Goal: Information Seeking & Learning: Learn about a topic

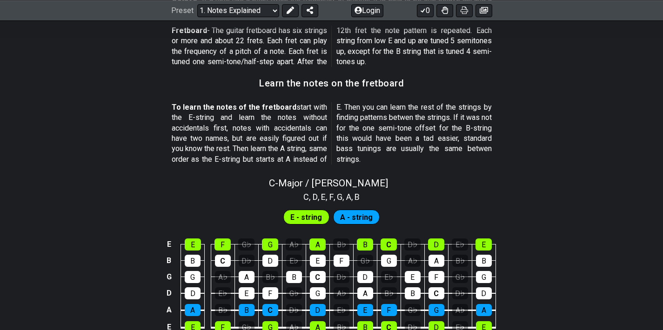
scroll to position [893, 0]
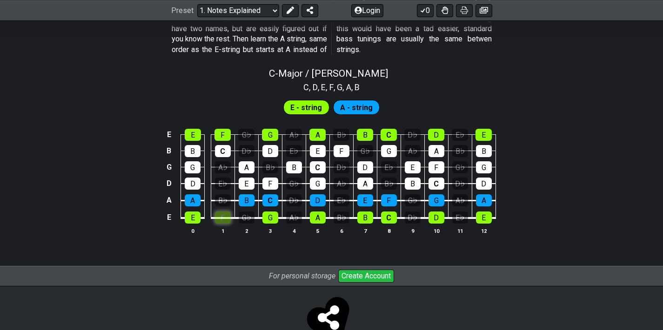
click at [223, 219] on div "F" at bounding box center [223, 218] width 16 height 12
click at [220, 219] on div "F" at bounding box center [223, 218] width 16 height 12
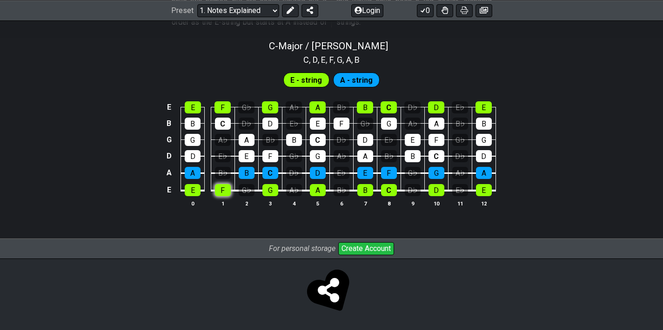
click at [225, 194] on div "F" at bounding box center [223, 190] width 16 height 12
click at [225, 189] on div "F" at bounding box center [223, 190] width 16 height 12
click at [247, 174] on div "B" at bounding box center [247, 173] width 16 height 12
click at [248, 153] on div "E" at bounding box center [247, 156] width 16 height 12
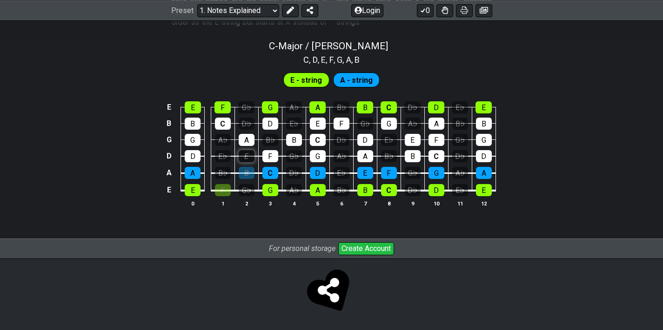
click at [253, 153] on div "E" at bounding box center [247, 156] width 16 height 12
click at [251, 170] on div "B" at bounding box center [247, 173] width 16 height 12
click at [227, 192] on div "F" at bounding box center [223, 190] width 16 height 12
click at [359, 74] on span "A - string" at bounding box center [356, 79] width 33 height 13
click at [349, 78] on span "A - string" at bounding box center [356, 79] width 33 height 13
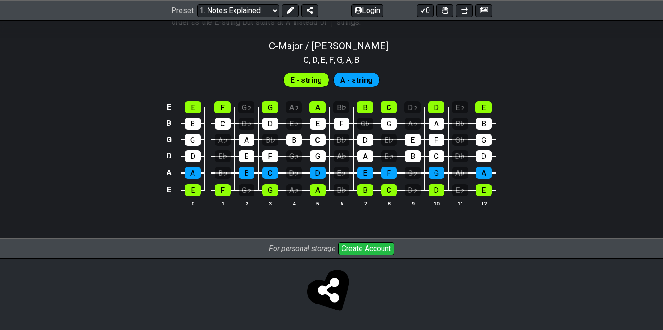
click at [313, 78] on span "E - string" at bounding box center [306, 79] width 32 height 13
click at [267, 8] on select "Welcome to #fretflip! Initial Preset Custom Preset Minor Pentatonic Major Penta…" at bounding box center [238, 10] width 82 height 13
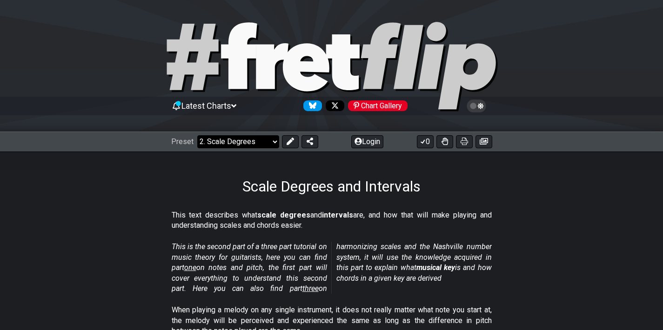
click at [250, 138] on select "Welcome to #fretflip! Initial Preset Custom Preset Minor Pentatonic Major Penta…" at bounding box center [238, 141] width 82 height 13
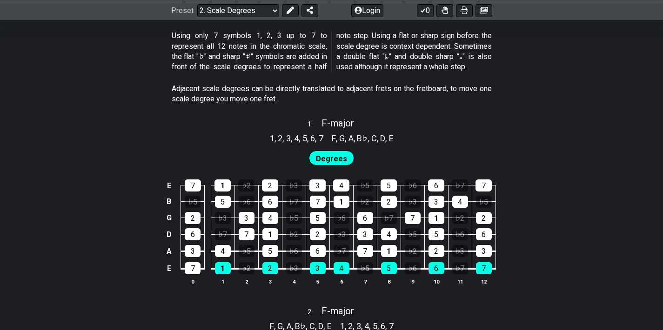
scroll to position [530, 0]
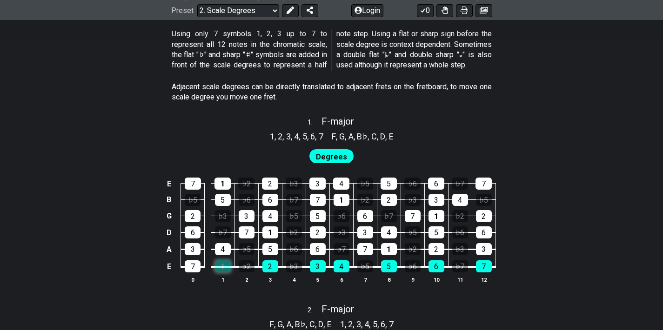
click at [227, 264] on div "1" at bounding box center [223, 266] width 16 height 12
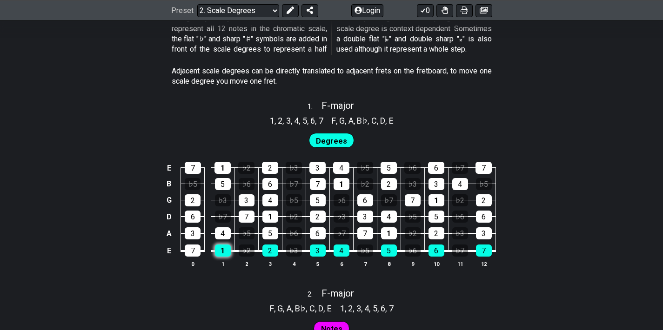
click at [218, 254] on div "1" at bounding box center [223, 251] width 16 height 12
click at [219, 254] on div "1" at bounding box center [223, 251] width 16 height 12
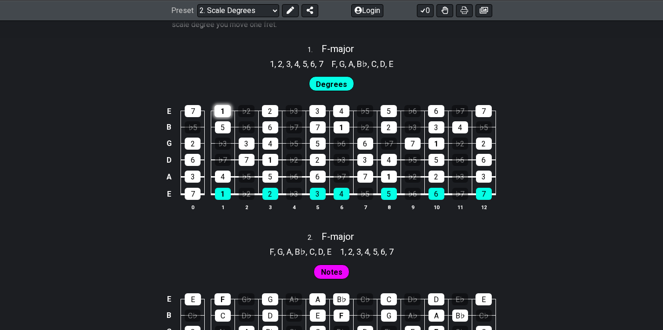
click at [220, 108] on div "1" at bounding box center [222, 111] width 16 height 12
click at [276, 159] on div "1" at bounding box center [270, 160] width 16 height 12
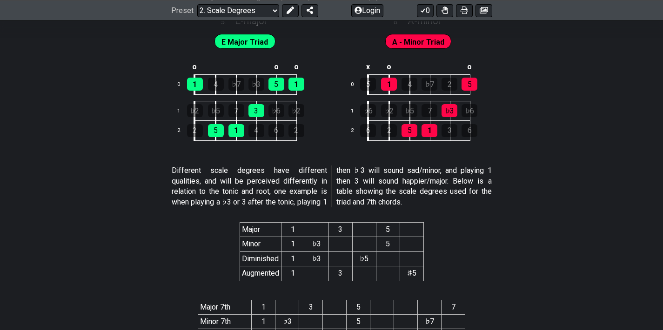
scroll to position [1642, 0]
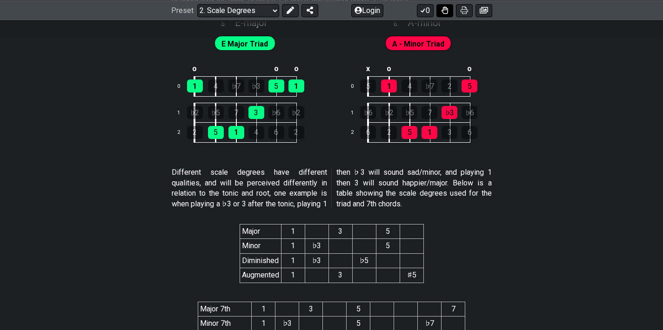
click at [443, 9] on icon at bounding box center [444, 9] width 7 height 7
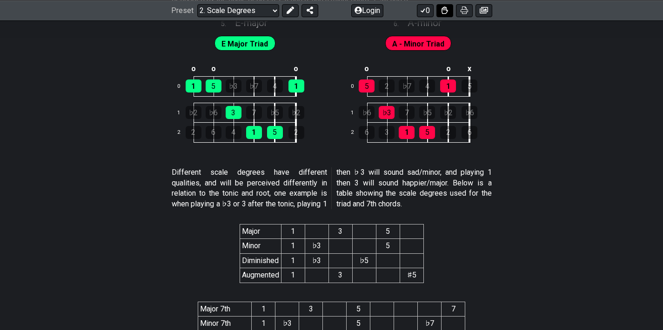
click at [443, 9] on icon at bounding box center [444, 9] width 7 height 7
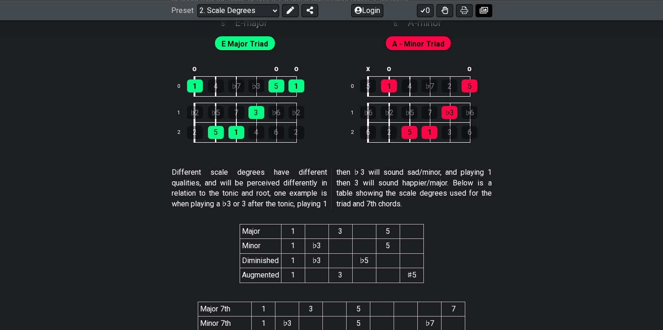
click at [487, 8] on icon at bounding box center [484, 10] width 8 height 7
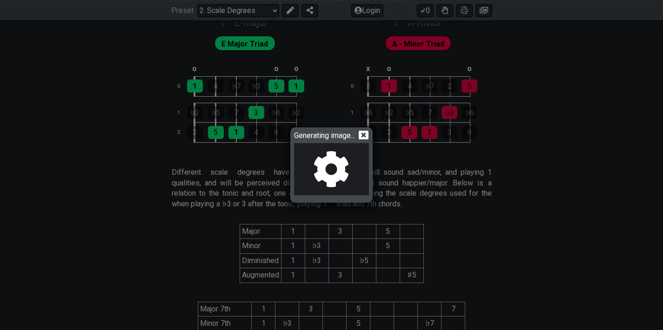
click at [331, 163] on icon at bounding box center [331, 169] width 43 height 44
click at [363, 133] on icon at bounding box center [364, 135] width 10 height 10
